Goal: Find specific page/section: Find specific page/section

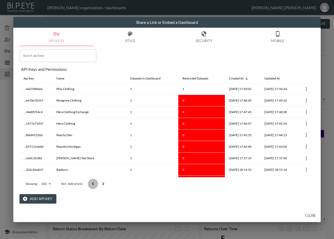
click at [94, 181] on icon "Go to previous page" at bounding box center [93, 184] width 6 height 6
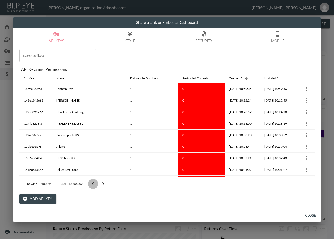
click at [94, 181] on icon "Go to previous page" at bounding box center [93, 184] width 6 height 6
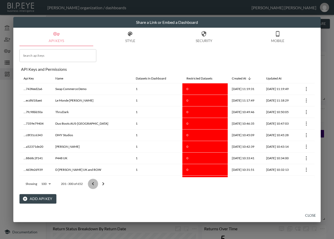
click at [94, 181] on icon "Go to previous page" at bounding box center [93, 184] width 6 height 6
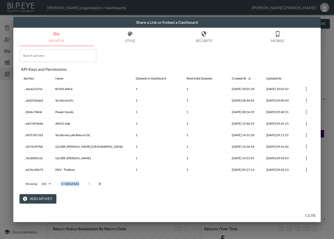
click at [94, 181] on div at bounding box center [94, 183] width 20 height 10
click at [97, 182] on icon "Go to next page" at bounding box center [100, 184] width 6 height 6
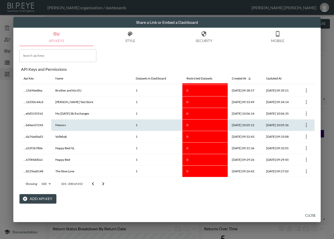
scroll to position [64, 0]
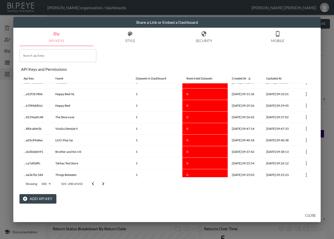
click at [96, 184] on icon "Go to previous page" at bounding box center [93, 184] width 6 height 6
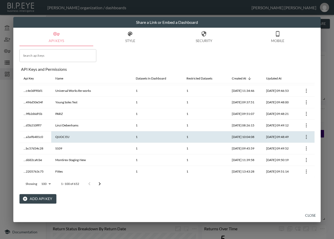
scroll to position [203, 0]
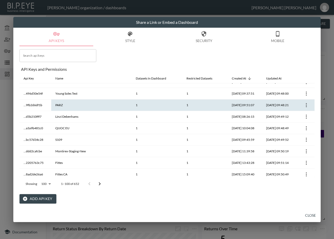
drag, startPoint x: 314, startPoint y: 96, endPoint x: 312, endPoint y: 99, distance: 4.4
click at [316, 144] on div "API Keys Style Security Mobile Search api keys Search api keys API Keys and Per…" at bounding box center [166, 118] width 307 height 181
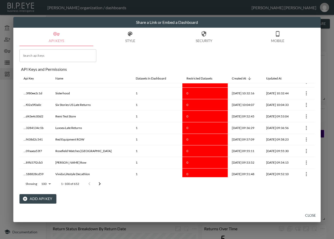
scroll to position [1059, 0]
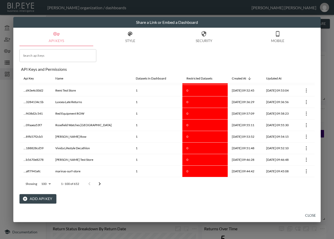
click at [99, 184] on icon "Go to next page" at bounding box center [100, 184] width 6 height 6
click at [102, 184] on icon "Go to next page" at bounding box center [103, 184] width 6 height 6
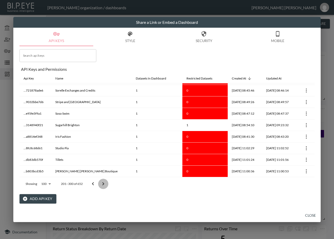
click at [102, 184] on icon "Go to next page" at bounding box center [103, 184] width 6 height 6
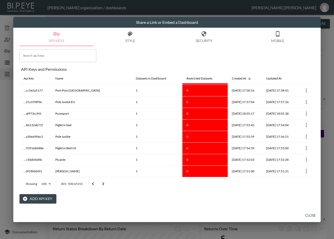
click at [102, 184] on icon "Go to next page" at bounding box center [103, 184] width 6 height 6
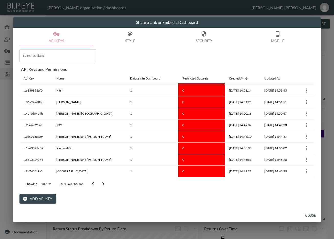
click at [102, 184] on icon "Go to next page" at bounding box center [103, 184] width 6 height 6
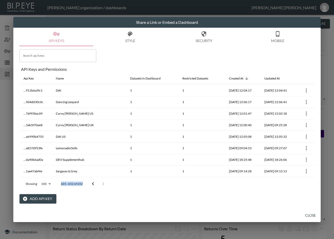
click at [102, 184] on div at bounding box center [98, 183] width 20 height 10
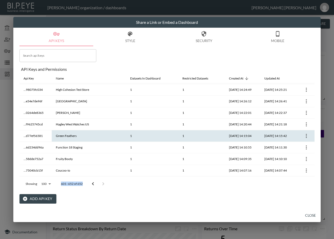
scroll to position [47, 0]
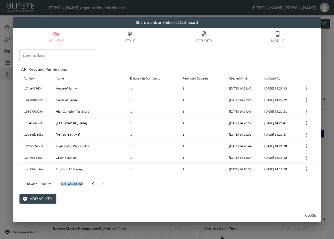
click at [93, 182] on icon "Go to previous page" at bounding box center [93, 183] width 2 height 3
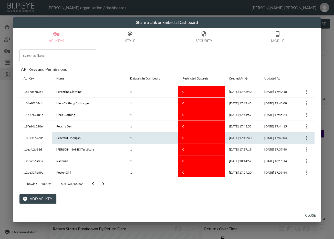
scroll to position [0, 0]
